Goal: Transaction & Acquisition: Purchase product/service

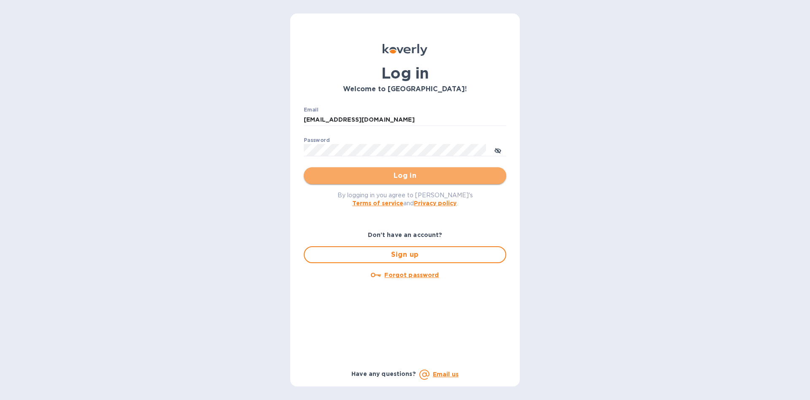
click at [436, 176] on span "Log in" at bounding box center [405, 176] width 189 height 10
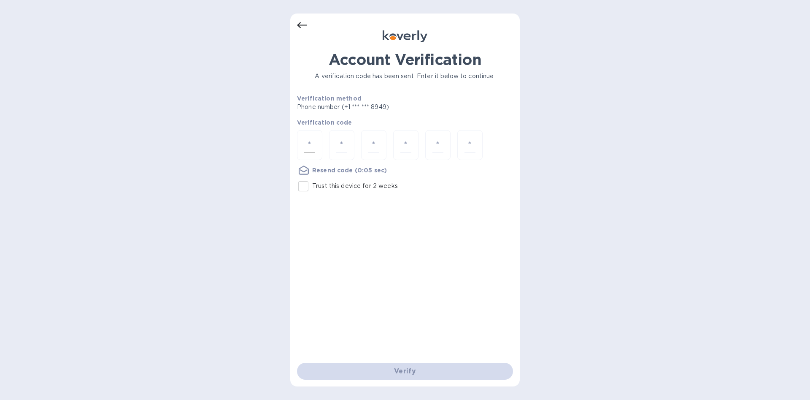
click at [310, 148] on input "number" at bounding box center [309, 145] width 11 height 16
type input "7"
type input "4"
type input "2"
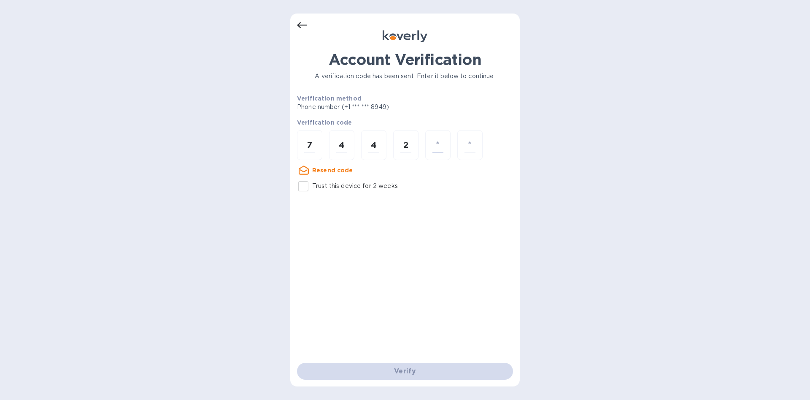
type input "6"
type input "9"
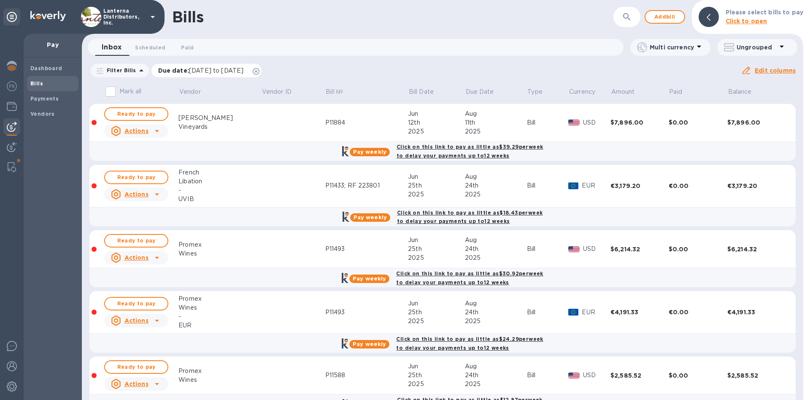
click at [260, 73] on icon at bounding box center [256, 71] width 7 height 7
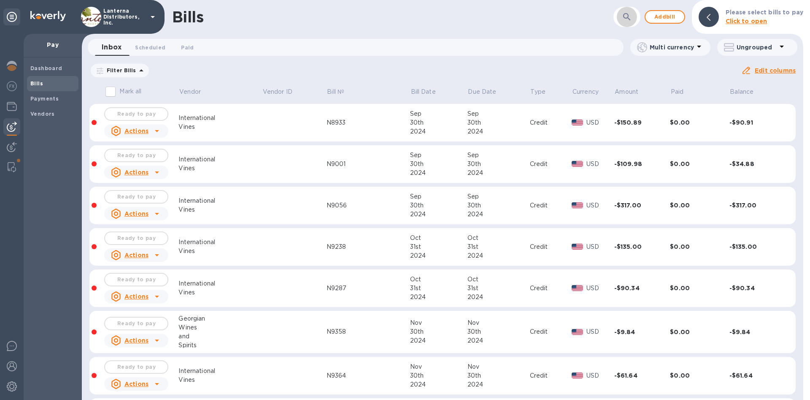
click at [631, 20] on icon "button" at bounding box center [626, 16] width 7 height 7
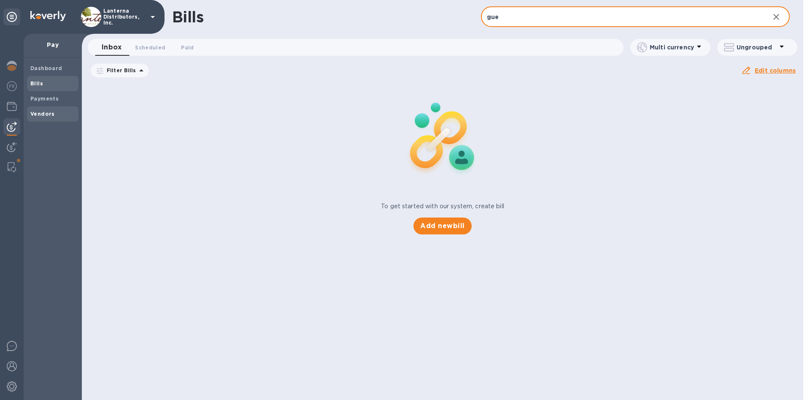
type input "gue"
click at [45, 119] on div "Vendors" at bounding box center [52, 113] width 51 height 15
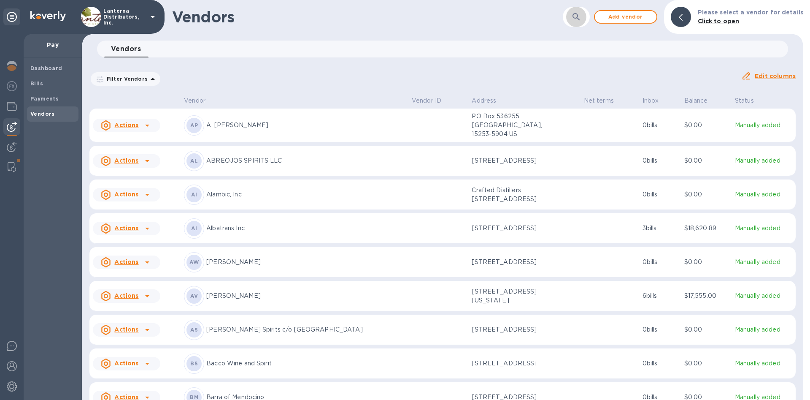
click at [582, 14] on icon "button" at bounding box center [576, 17] width 10 height 10
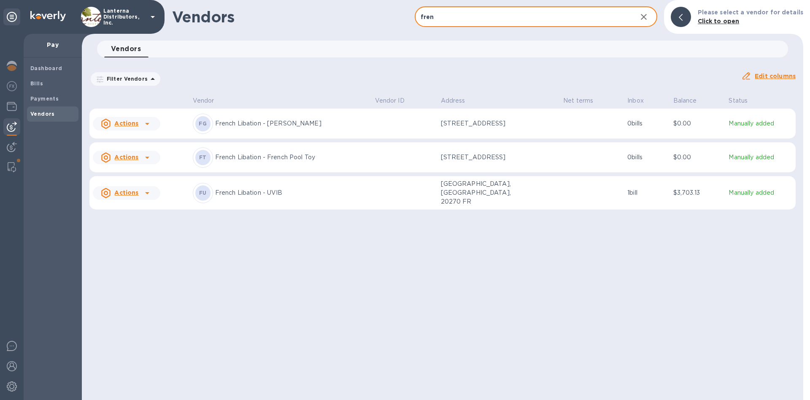
type input "fren"
click at [267, 125] on p "French Libation - [PERSON_NAME]" at bounding box center [291, 123] width 153 height 9
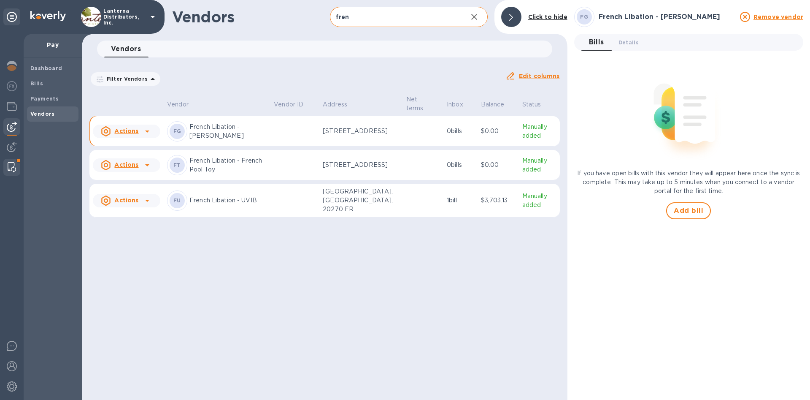
click at [10, 168] on img at bounding box center [12, 167] width 8 height 10
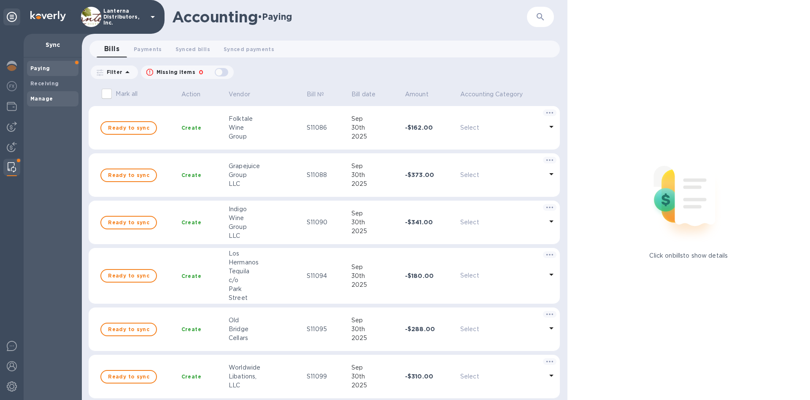
click at [51, 98] on b "Manage" at bounding box center [41, 98] width 22 height 6
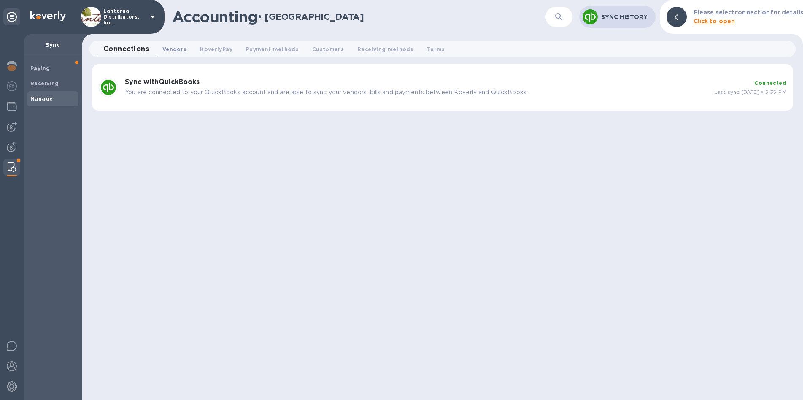
click at [176, 50] on span "Vendors 0" at bounding box center [174, 49] width 24 height 9
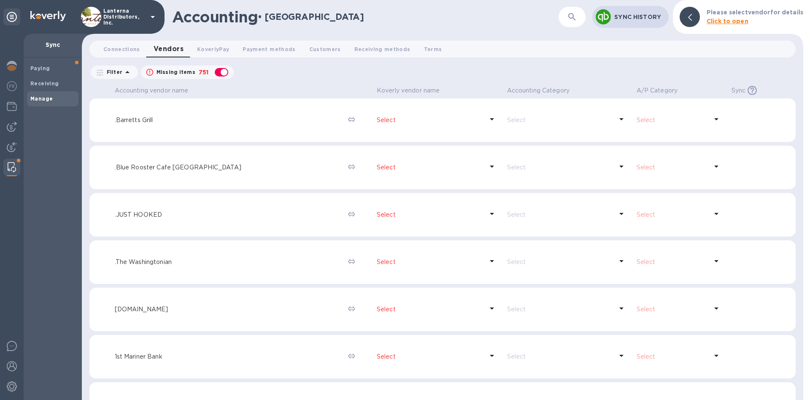
click at [222, 72] on div "button" at bounding box center [221, 72] width 17 height 12
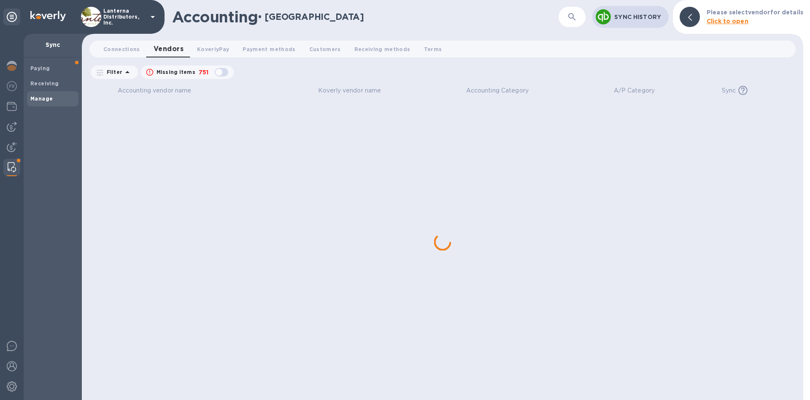
checkbox input "false"
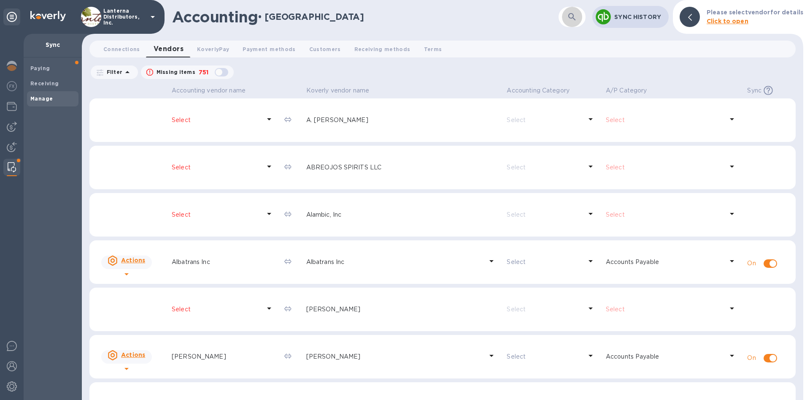
click at [575, 17] on icon "button" at bounding box center [572, 17] width 10 height 10
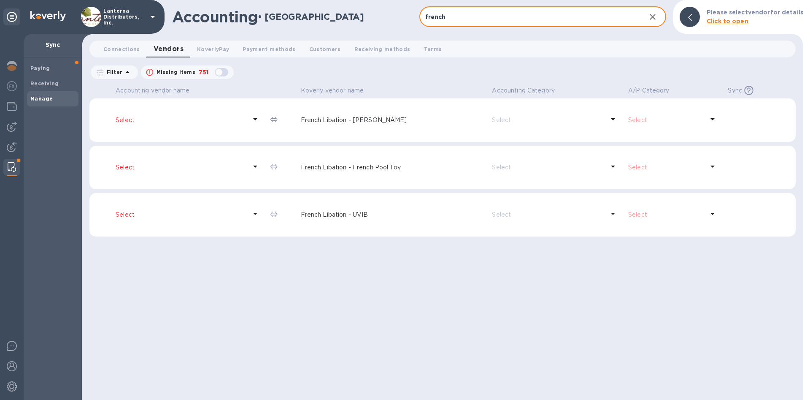
type input "french"
click at [130, 120] on p "Select" at bounding box center [181, 120] width 131 height 9
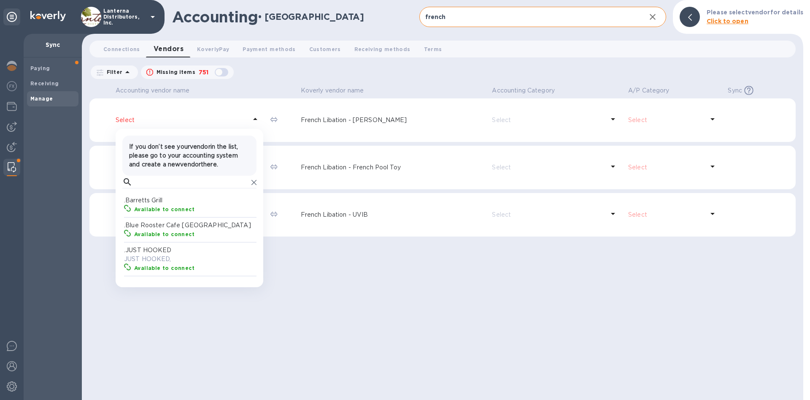
scroll to position [84, 135]
click at [161, 186] on input "text" at bounding box center [192, 182] width 112 height 13
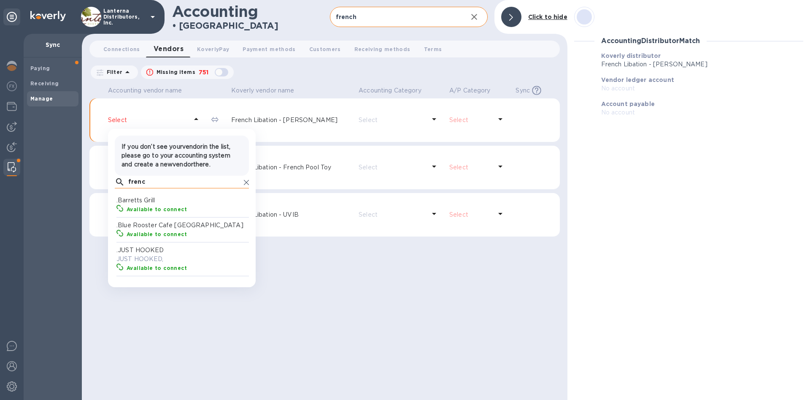
type input "french"
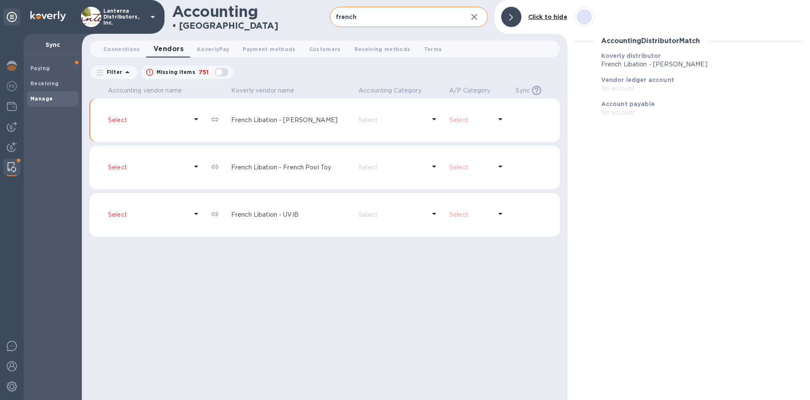
click at [356, 338] on div "Accounting vendor name Koverly vendor name Accounting Category A/P Category Syn…" at bounding box center [324, 242] width 471 height 316
click at [303, 123] on p "French Libation - [PERSON_NAME]" at bounding box center [291, 120] width 121 height 9
click at [167, 171] on p "Select" at bounding box center [148, 167] width 80 height 9
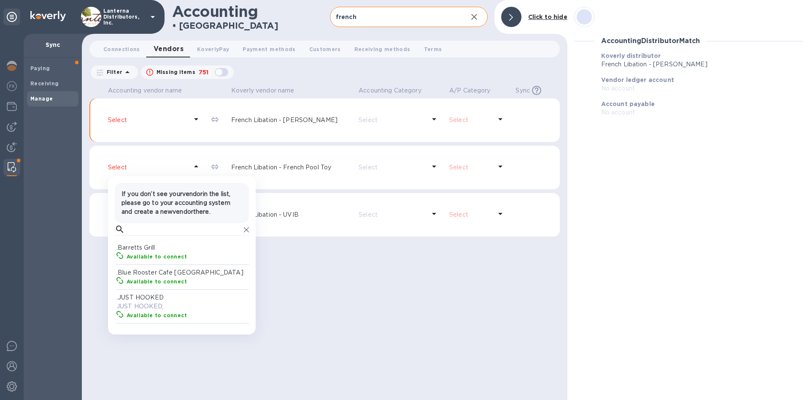
click at [152, 117] on p "Select" at bounding box center [148, 120] width 80 height 9
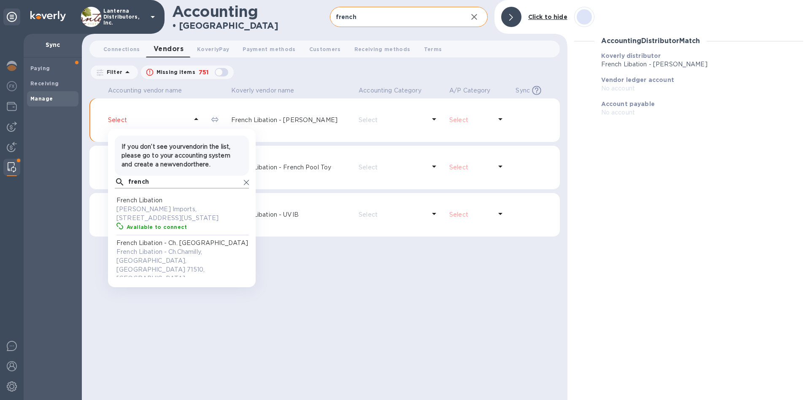
click at [165, 188] on input "french" at bounding box center [184, 182] width 112 height 13
drag, startPoint x: 165, startPoint y: 193, endPoint x: 57, endPoint y: 183, distance: 108.1
click at [128, 183] on input "french" at bounding box center [184, 182] width 112 height 13
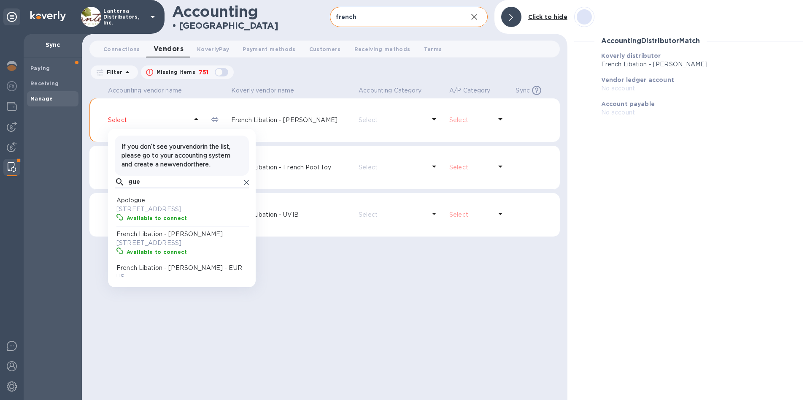
type input "gue"
click at [151, 272] on p "French Libation - Dom Gueguen - EUR" at bounding box center [183, 267] width 134 height 9
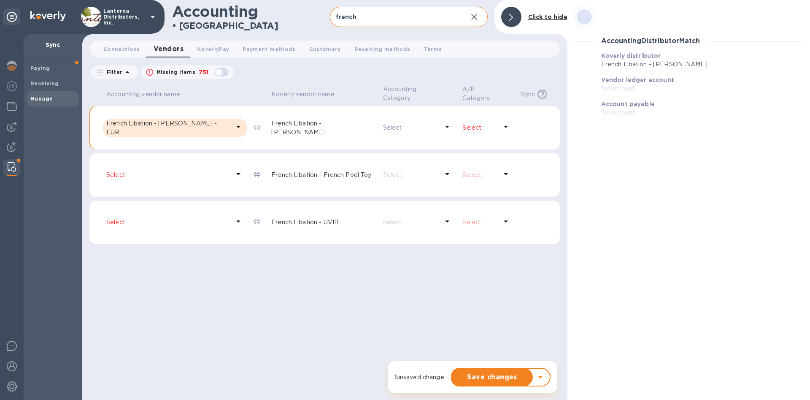
click at [487, 123] on p "Select" at bounding box center [480, 127] width 35 height 9
click at [440, 145] on input "text" at bounding box center [440, 149] width 112 height 13
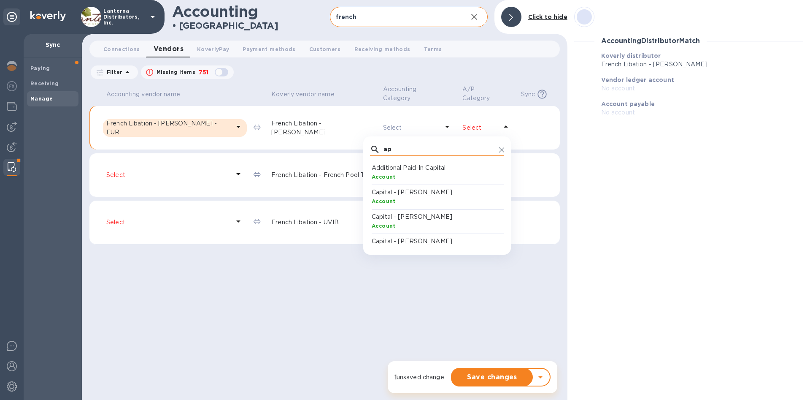
type input "a"
type input "eu"
click at [400, 173] on b "AccountsPayable" at bounding box center [397, 176] width 50 height 6
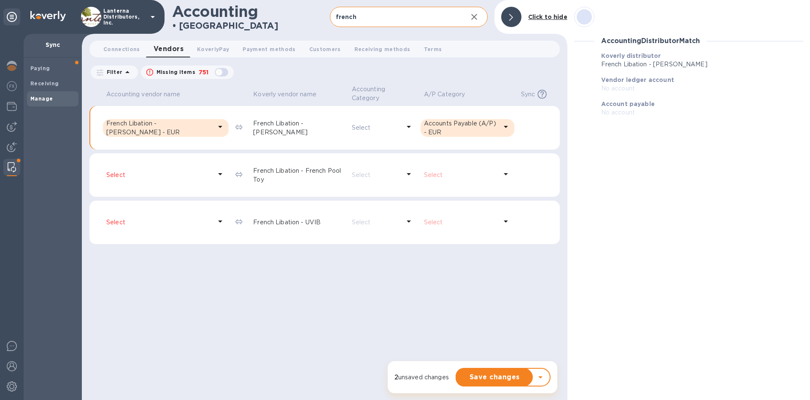
click at [367, 127] on p "Select" at bounding box center [376, 127] width 49 height 9
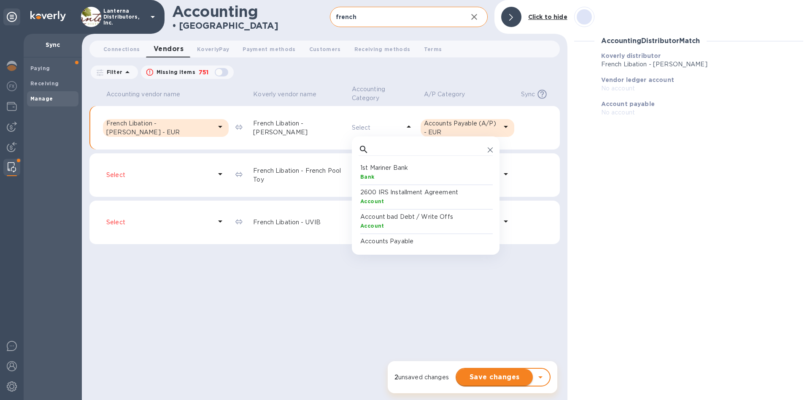
click at [482, 378] on span "Save changes" at bounding box center [494, 377] width 63 height 10
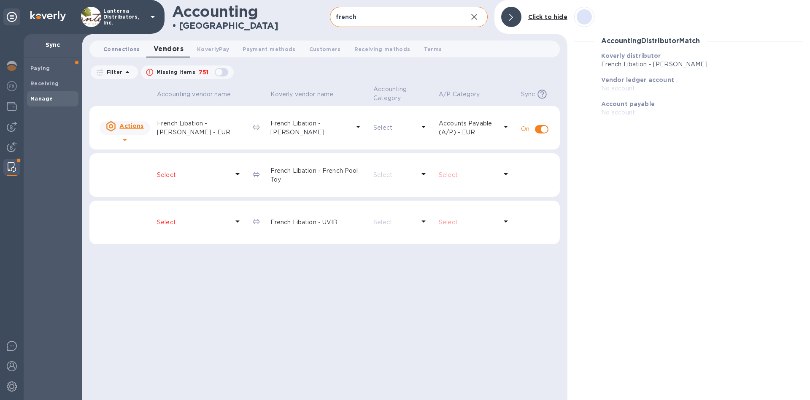
click at [122, 47] on span "Connections 0" at bounding box center [121, 49] width 37 height 9
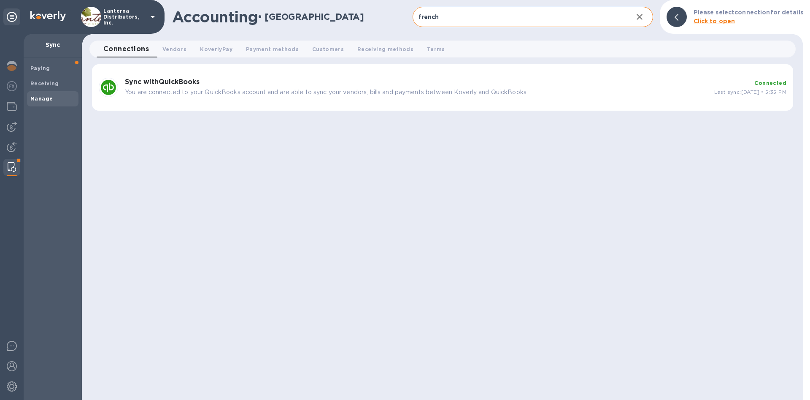
click at [761, 85] on b "Connected" at bounding box center [771, 83] width 32 height 6
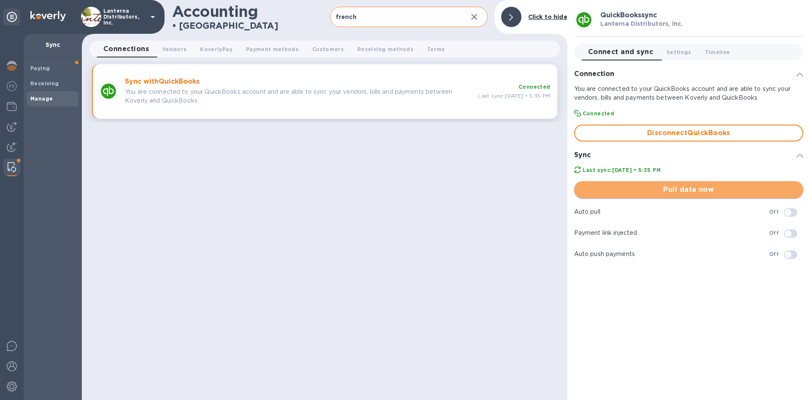
click at [707, 183] on button "Pull data now" at bounding box center [688, 189] width 229 height 17
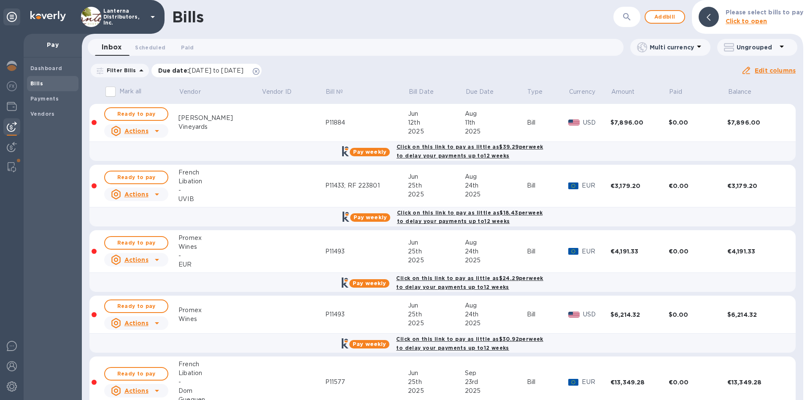
click at [260, 69] on icon at bounding box center [256, 71] width 7 height 7
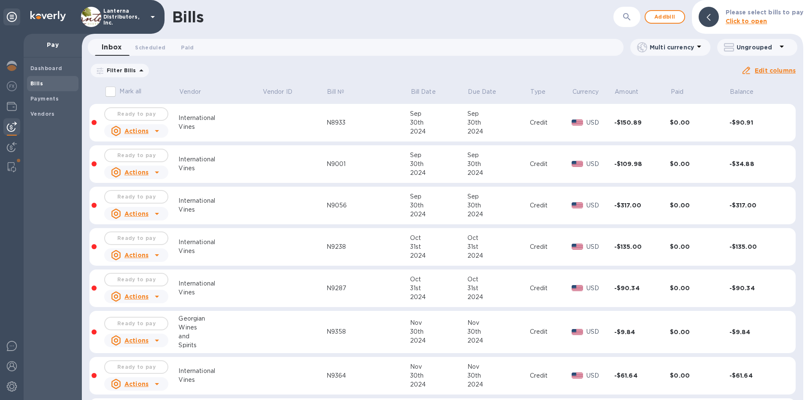
click at [627, 16] on icon "button" at bounding box center [627, 17] width 10 height 10
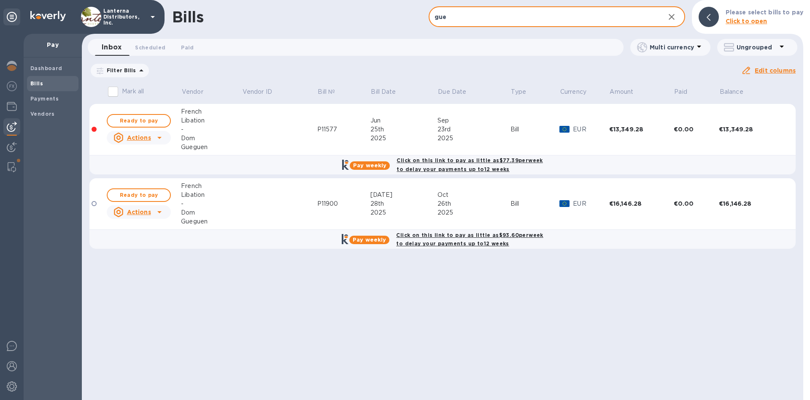
type input "gue"
click at [149, 118] on span "Ready to pay" at bounding box center [138, 121] width 49 height 10
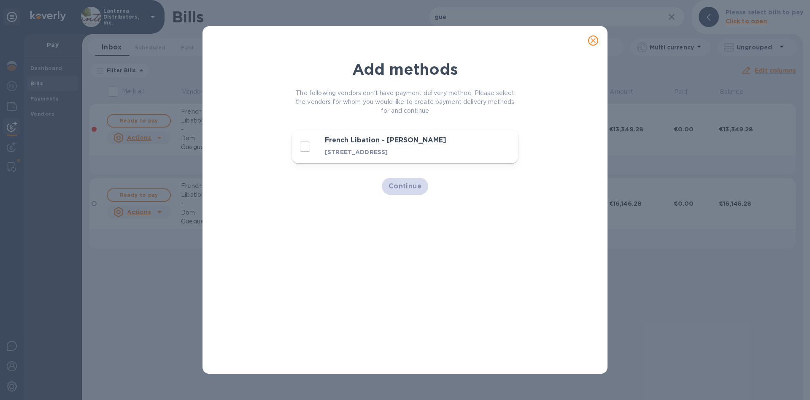
click at [350, 143] on h3 "French Libation - [PERSON_NAME]" at bounding box center [391, 140] width 133 height 8
checkbox input "true"
click at [414, 184] on span "Continue" at bounding box center [405, 186] width 33 height 10
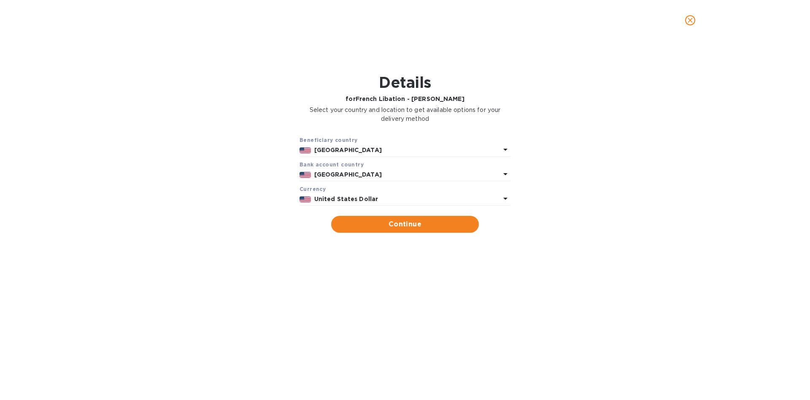
click at [396, 149] on p "[GEOGRAPHIC_DATA]" at bounding box center [407, 150] width 186 height 9
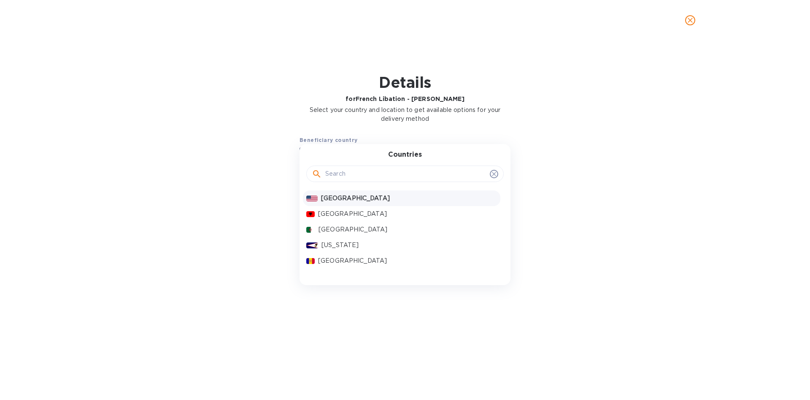
click at [341, 176] on input "text" at bounding box center [405, 174] width 161 height 13
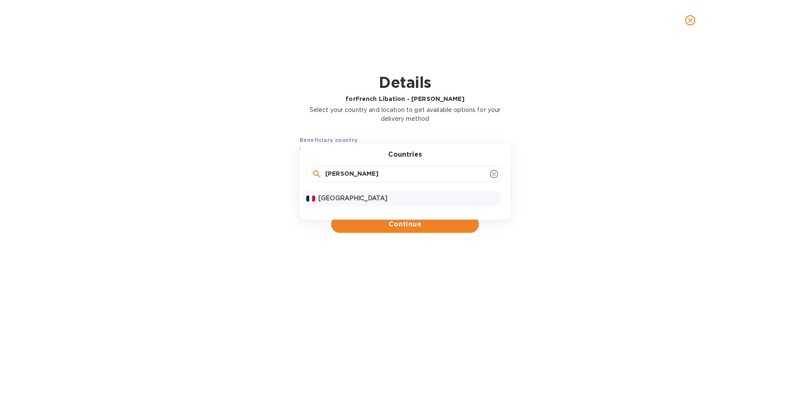
type input "[PERSON_NAME]"
click at [341, 195] on p "[GEOGRAPHIC_DATA]" at bounding box center [408, 198] width 179 height 9
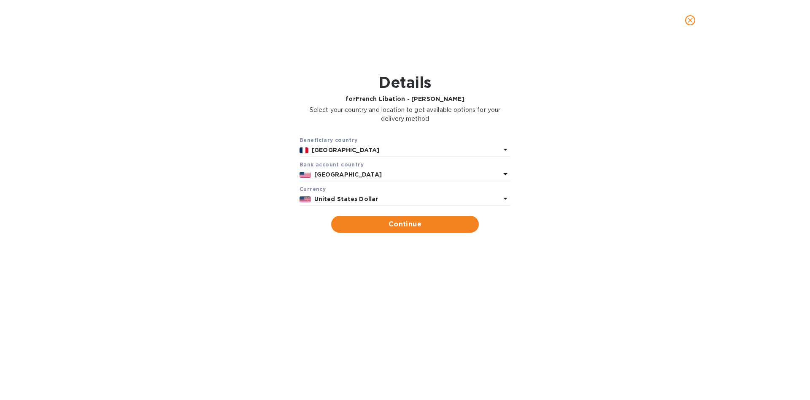
click at [377, 169] on div "[GEOGRAPHIC_DATA]" at bounding box center [408, 174] width 190 height 12
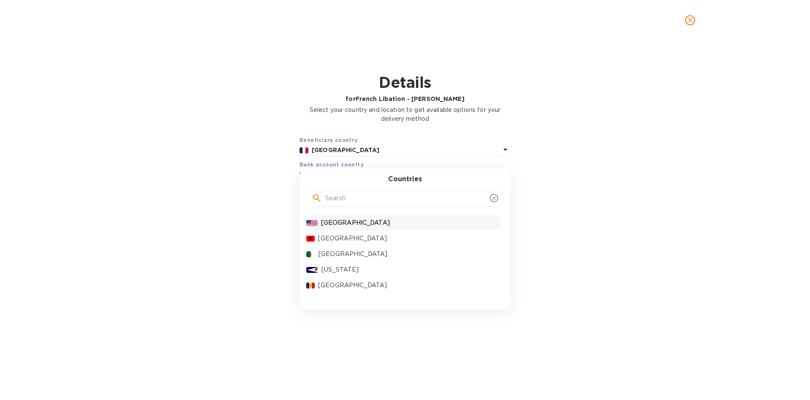
click at [357, 203] on input "text" at bounding box center [405, 198] width 161 height 13
type input "franc"
click at [358, 222] on p "[GEOGRAPHIC_DATA]" at bounding box center [408, 222] width 179 height 9
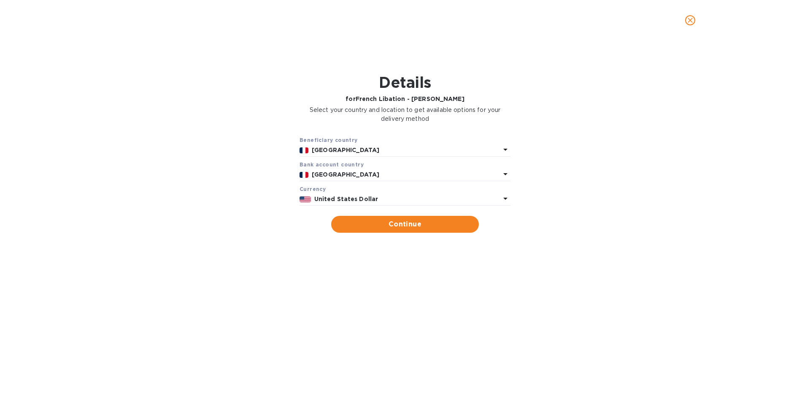
click at [374, 195] on p "United States Dollar" at bounding box center [407, 199] width 186 height 9
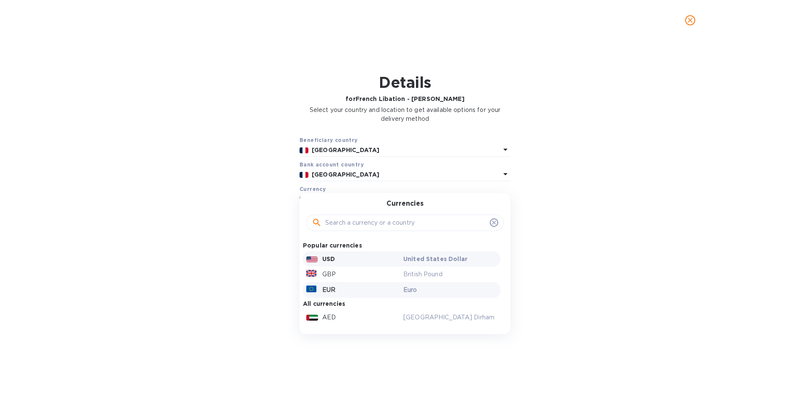
click at [329, 290] on p "EUR" at bounding box center [328, 289] width 13 height 9
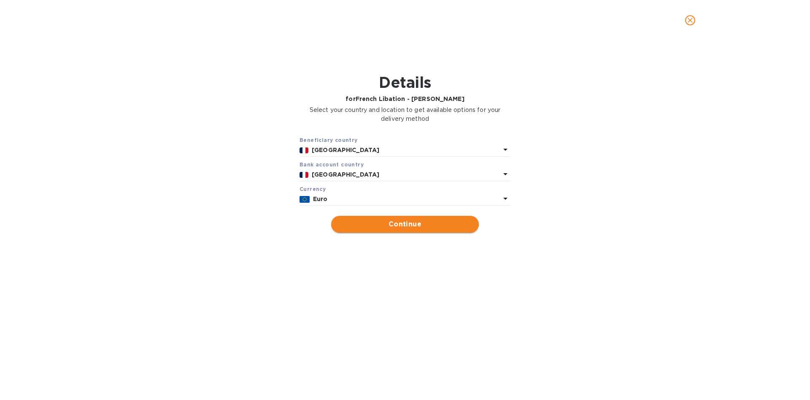
click at [417, 222] on span "Continue" at bounding box center [405, 224] width 134 height 10
type input "French Libation - [PERSON_NAME]"
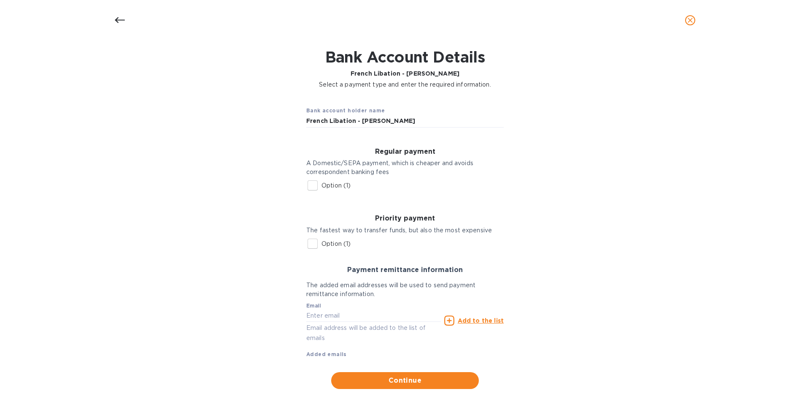
scroll to position [40, 0]
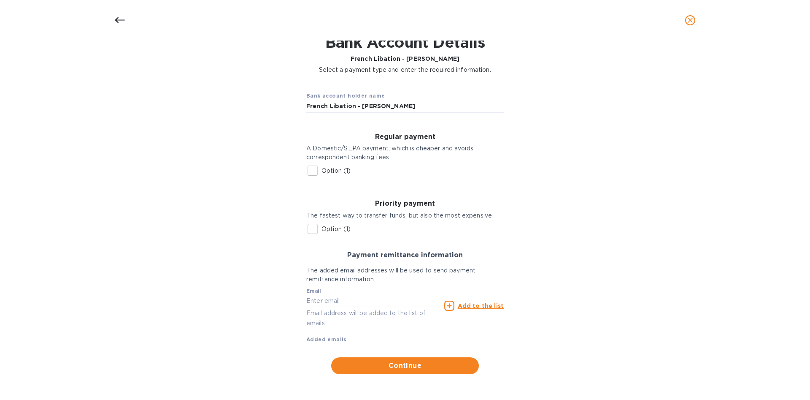
click at [314, 171] on input "Option (1)" at bounding box center [313, 171] width 18 height 18
checkbox input "true"
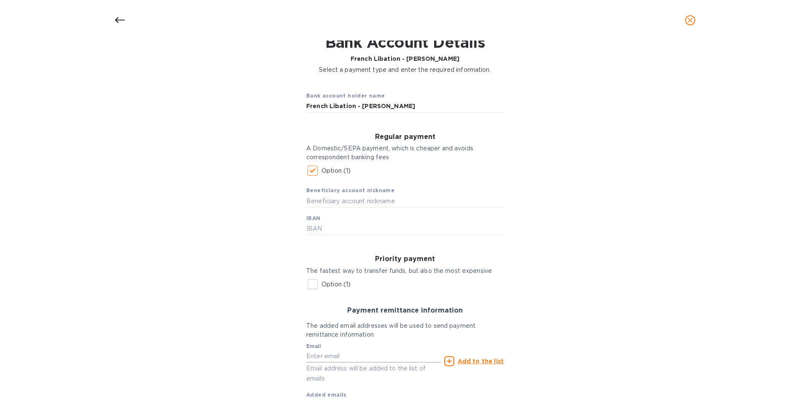
click at [330, 357] on input "text" at bounding box center [373, 356] width 135 height 13
paste input "[PERSON_NAME][EMAIL_ADDRESS][DOMAIN_NAME]"
type input "[PERSON_NAME][EMAIL_ADDRESS][DOMAIN_NAME]"
click at [474, 362] on u "Add to the list" at bounding box center [481, 360] width 46 height 7
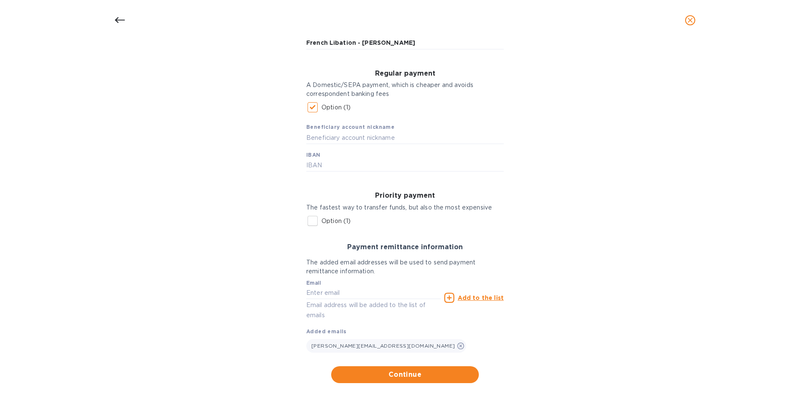
scroll to position [112, 0]
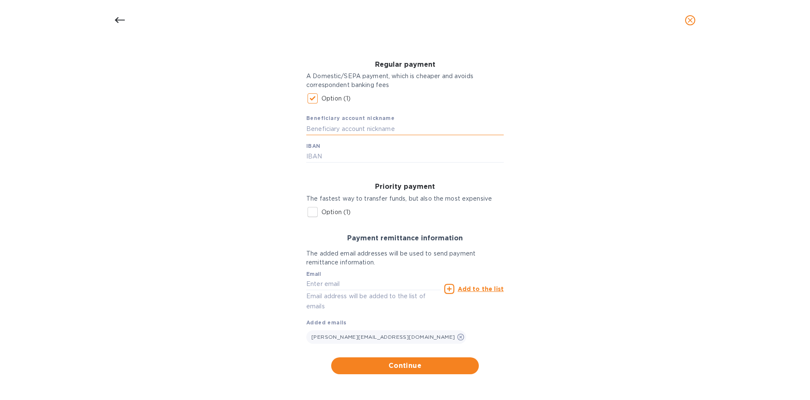
click at [349, 129] on input "text" at bounding box center [405, 128] width 198 height 13
click at [337, 157] on input "text" at bounding box center [405, 156] width 198 height 13
click at [339, 152] on input "text" at bounding box center [405, 156] width 198 height 13
paste input "[FINANCIAL_ID]"
type input "[FINANCIAL_ID]"
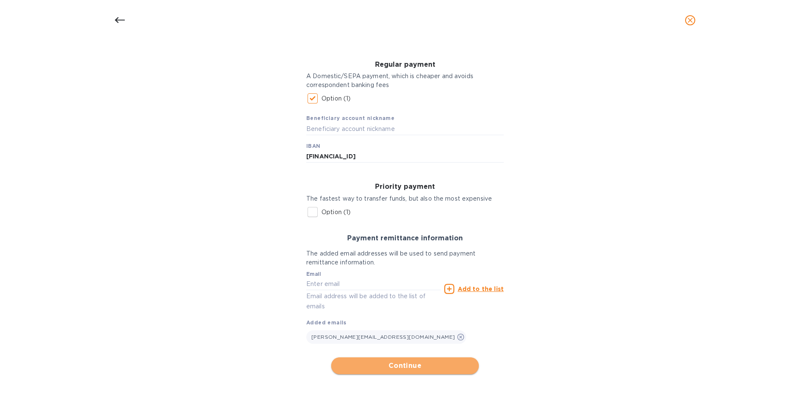
click at [395, 363] on span "Continue" at bounding box center [405, 365] width 134 height 10
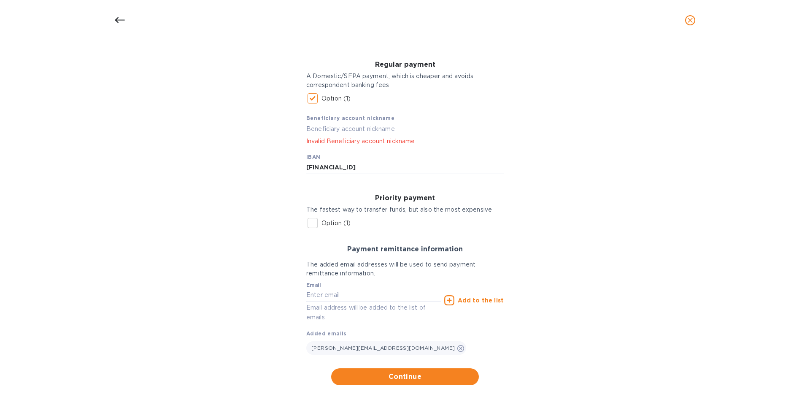
click at [344, 129] on input "text" at bounding box center [405, 128] width 198 height 13
type input "Gueguen"
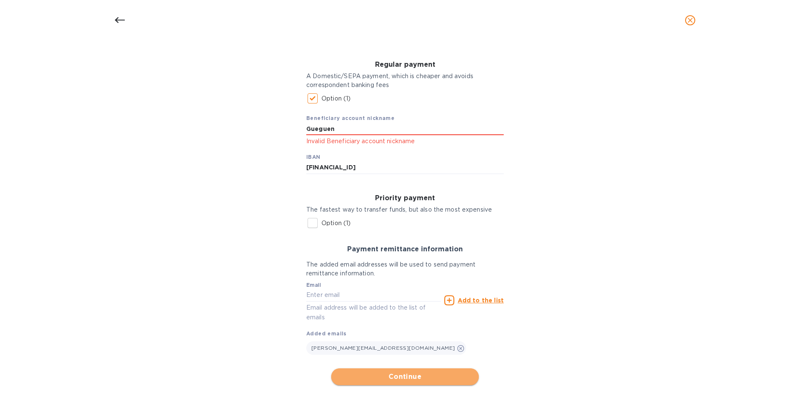
click at [391, 379] on span "Continue" at bounding box center [405, 376] width 134 height 10
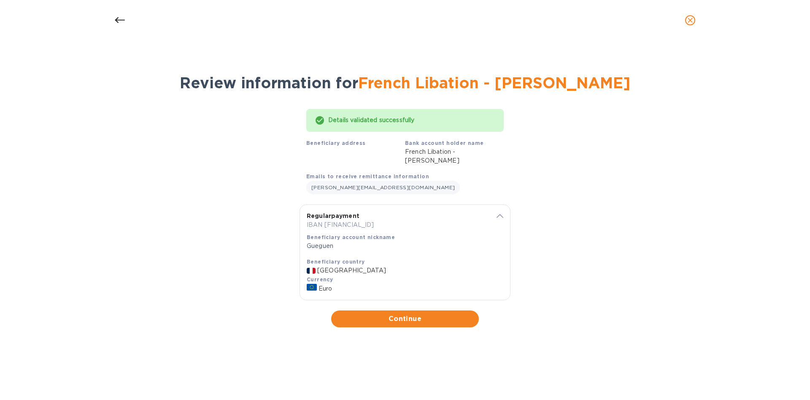
scroll to position [0, 0]
click at [365, 314] on button "Continue" at bounding box center [405, 318] width 148 height 17
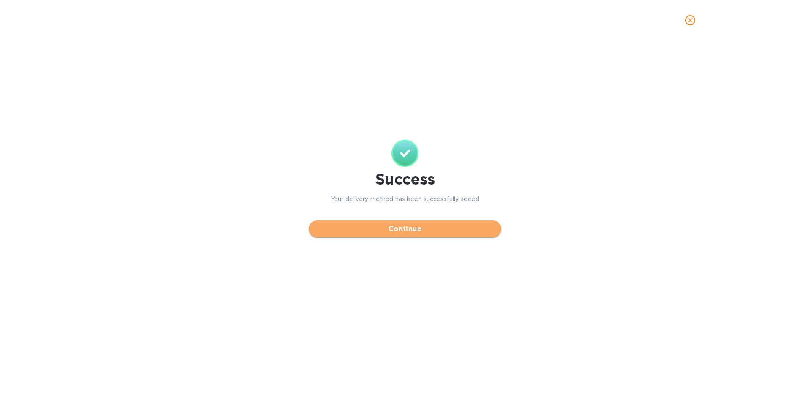
click at [401, 230] on span "Continue" at bounding box center [405, 229] width 179 height 10
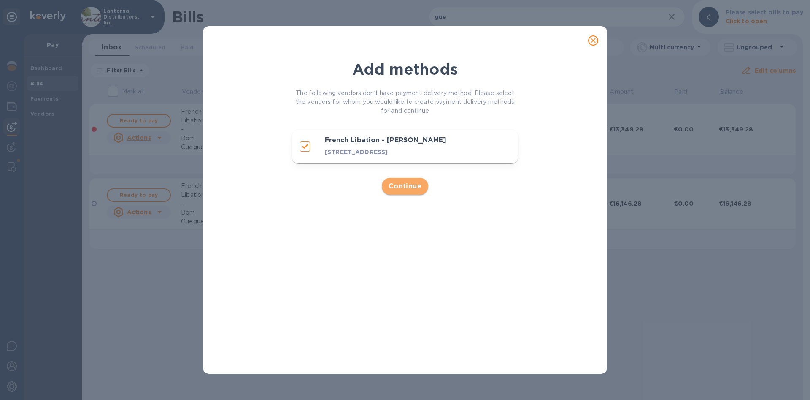
click at [401, 190] on span "Continue" at bounding box center [405, 186] width 33 height 10
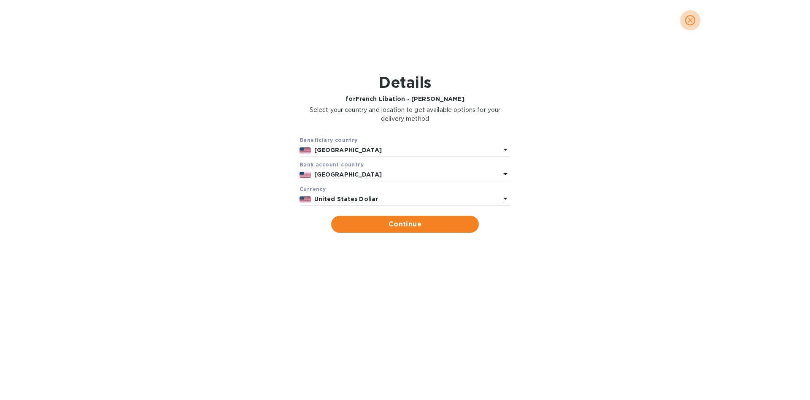
click at [690, 19] on icon "close" at bounding box center [690, 20] width 8 height 8
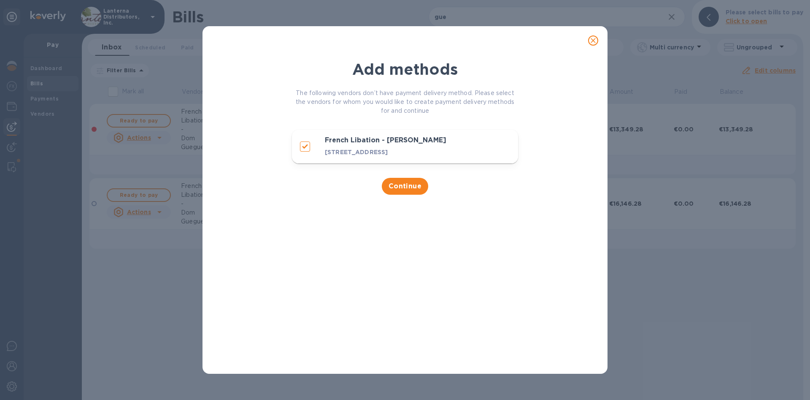
click at [594, 38] on icon "close" at bounding box center [593, 40] width 8 height 8
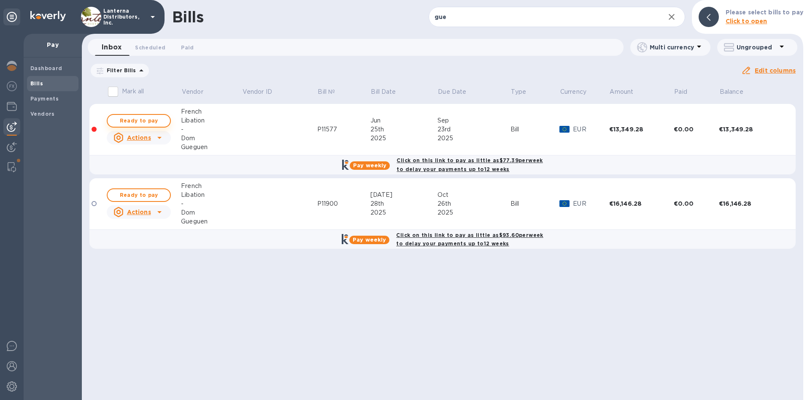
click at [141, 121] on span "Ready to pay" at bounding box center [138, 121] width 49 height 10
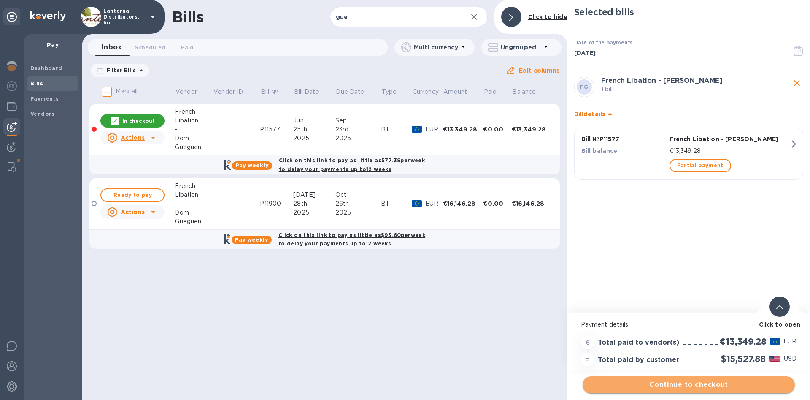
click at [665, 386] on span "Continue to checkout" at bounding box center [689, 384] width 199 height 10
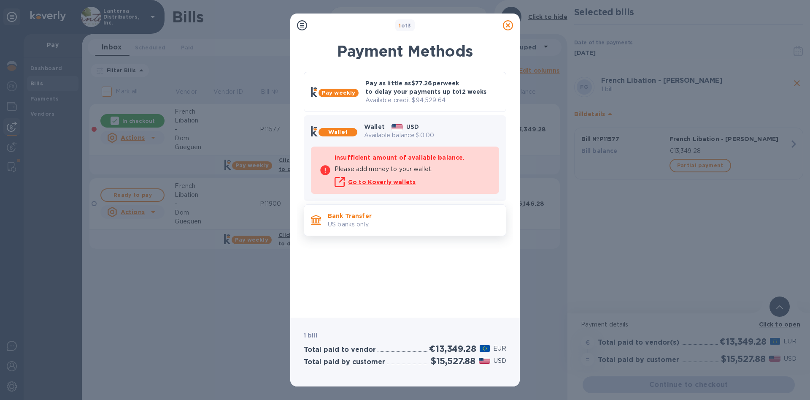
click at [369, 225] on p "US banks only." at bounding box center [413, 224] width 171 height 9
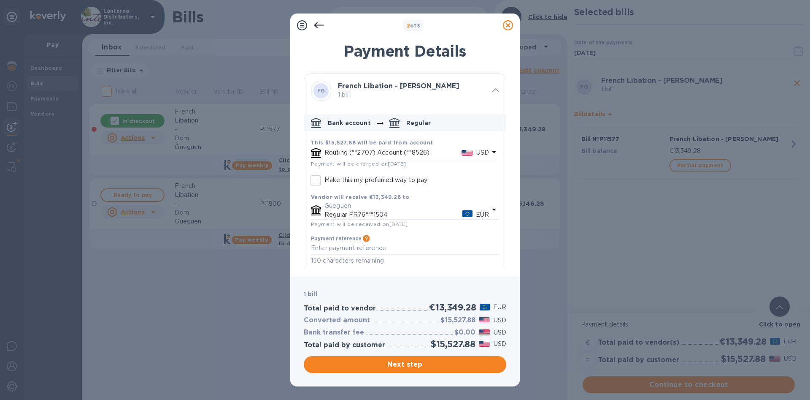
scroll to position [3, 0]
click at [360, 248] on textarea "default-method" at bounding box center [405, 245] width 188 height 7
type textarea "P11577"
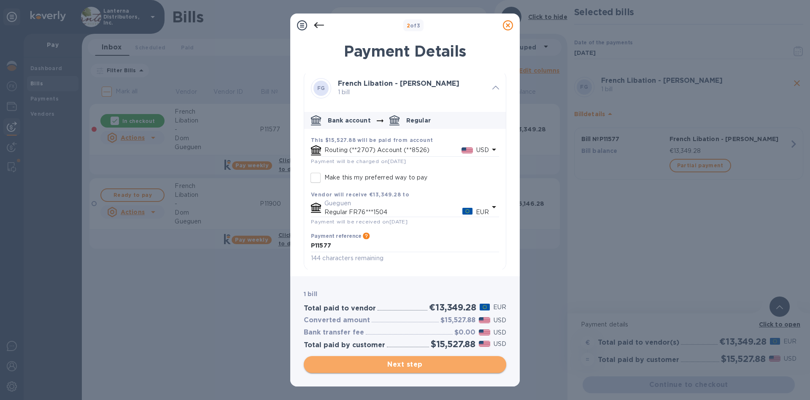
click at [377, 360] on span "Next step" at bounding box center [405, 364] width 189 height 10
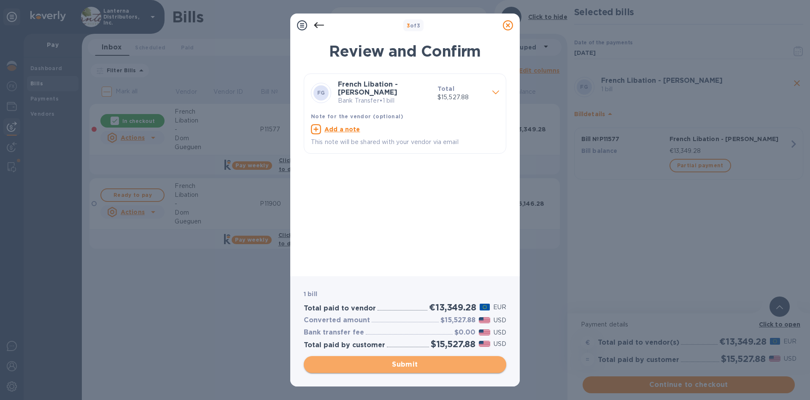
click at [415, 363] on span "Submit" at bounding box center [405, 364] width 189 height 10
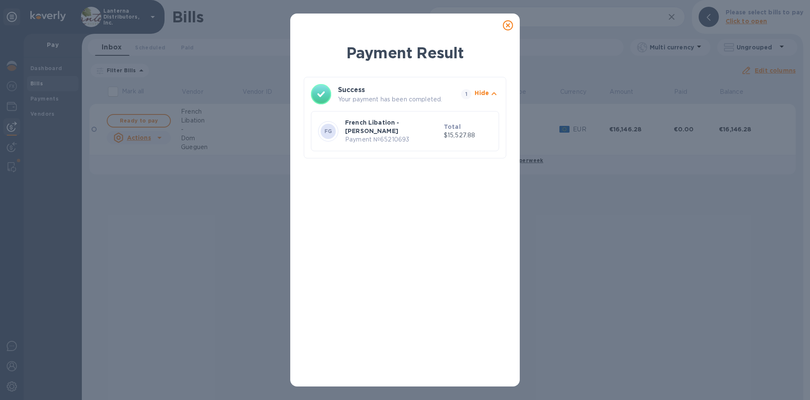
click at [300, 37] on div "Payment Result Success Your payment has been completed. 1 Hide FG French Libati…" at bounding box center [405, 209] width 230 height 354
click at [508, 22] on icon at bounding box center [508, 25] width 10 height 10
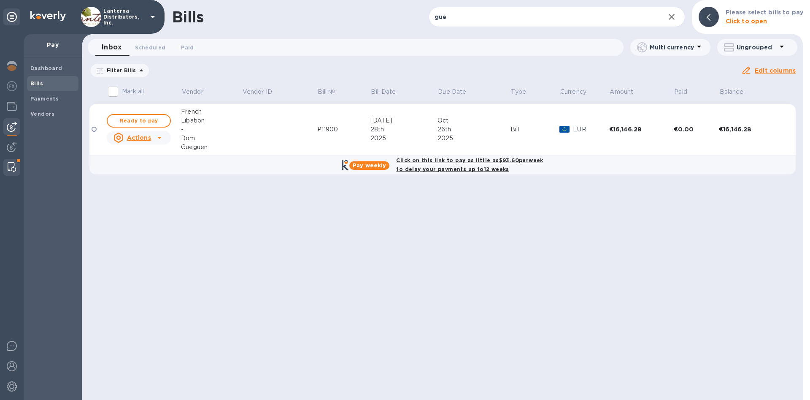
click at [14, 165] on img at bounding box center [12, 167] width 8 height 10
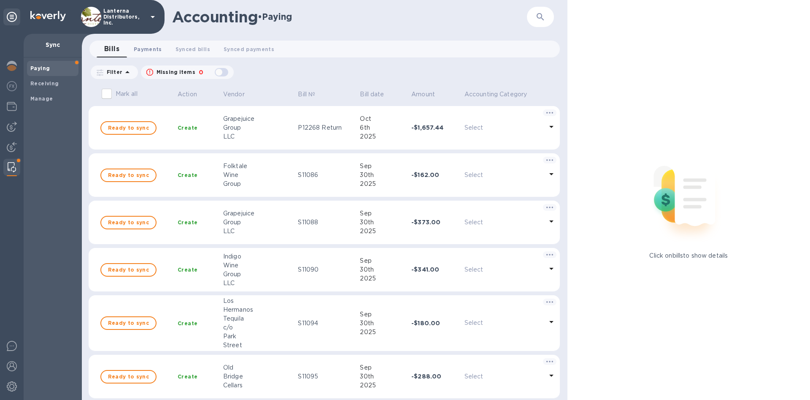
click at [154, 50] on span "Payments 0" at bounding box center [148, 49] width 28 height 9
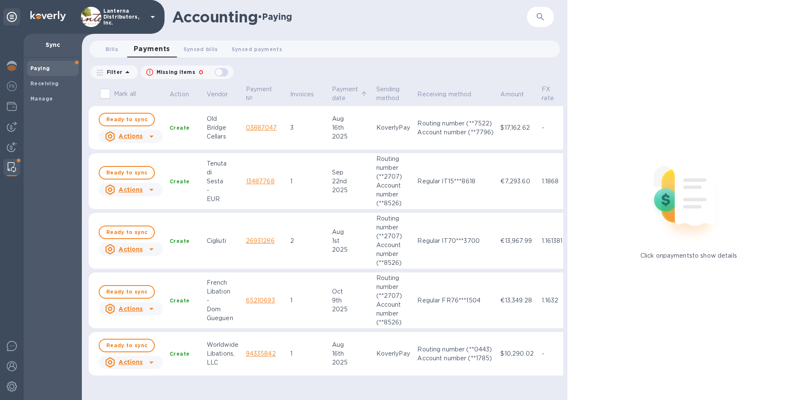
click at [343, 92] on p "Payment date" at bounding box center [345, 94] width 27 height 18
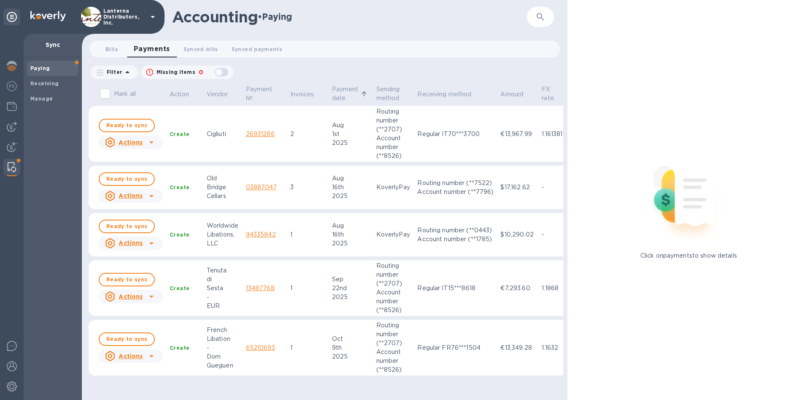
click at [339, 94] on p "Payment date" at bounding box center [345, 94] width 27 height 18
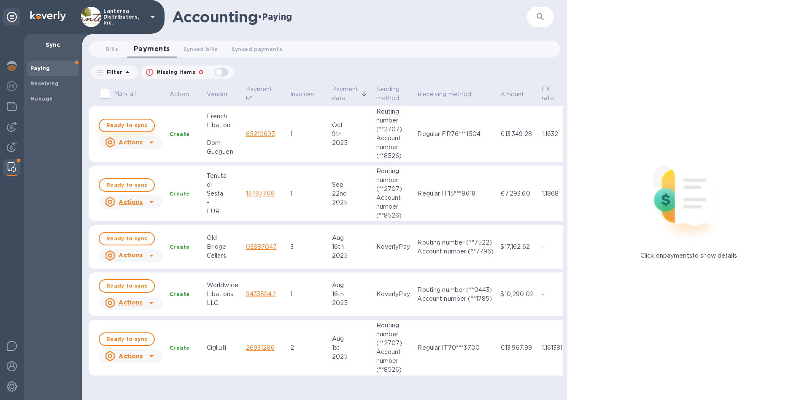
click at [122, 125] on span "Ready to sync" at bounding box center [126, 125] width 41 height 10
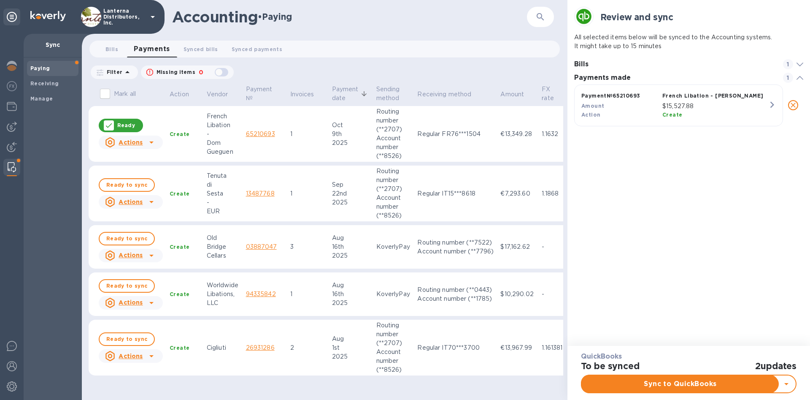
scroll to position [46, 233]
click at [690, 384] on span "Sync to QuickBooks" at bounding box center [681, 384] width 184 height 10
